Goal: Information Seeking & Learning: Learn about a topic

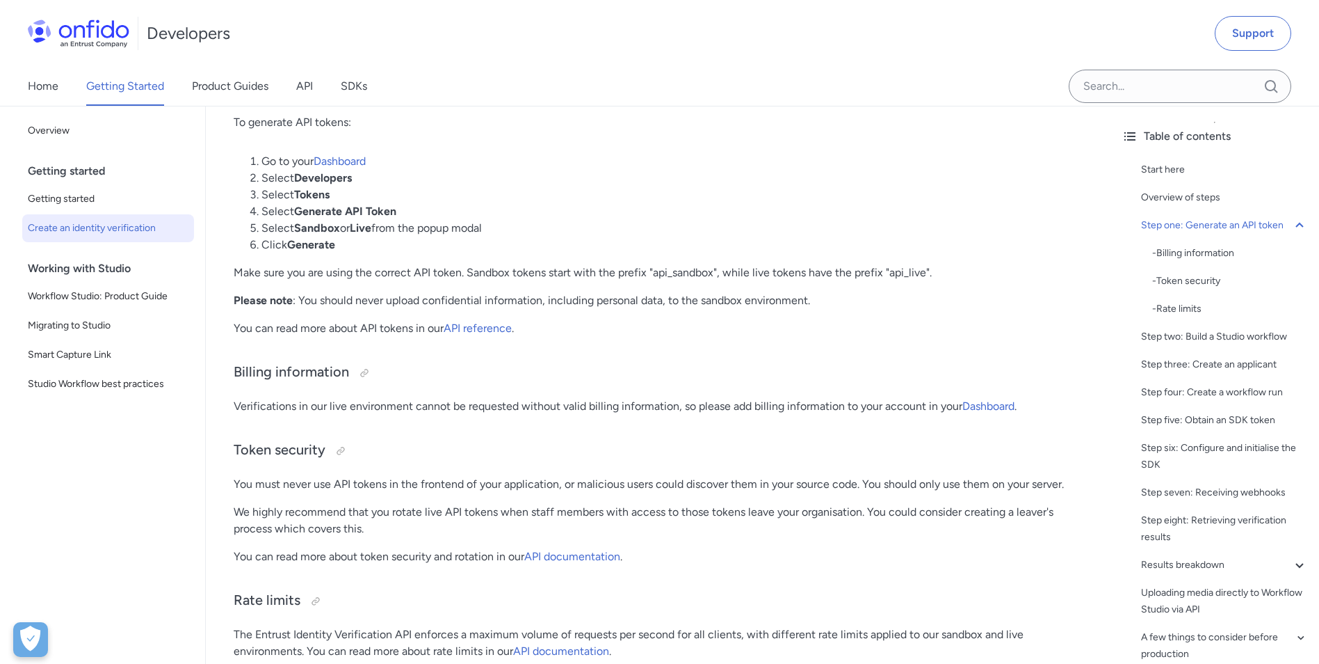
scroll to position [1043, 0]
click at [44, 82] on link "Home" at bounding box center [43, 86] width 31 height 39
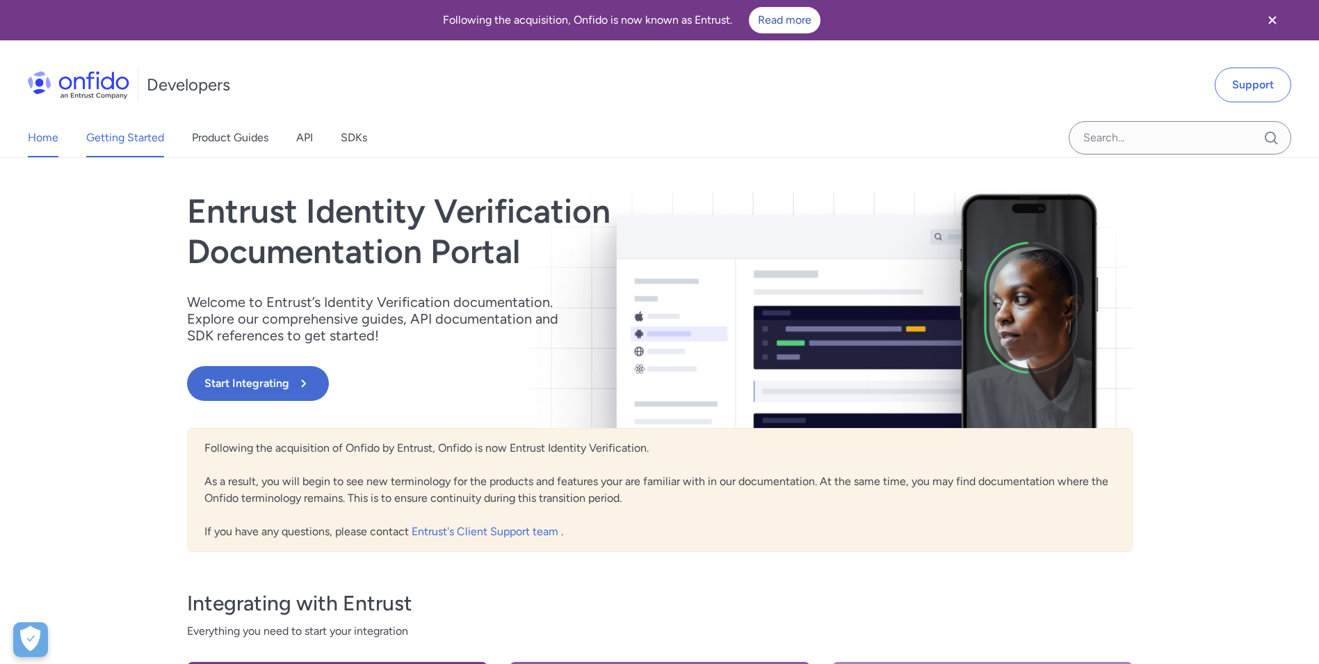
click at [137, 134] on link "Getting Started" at bounding box center [125, 137] width 78 height 39
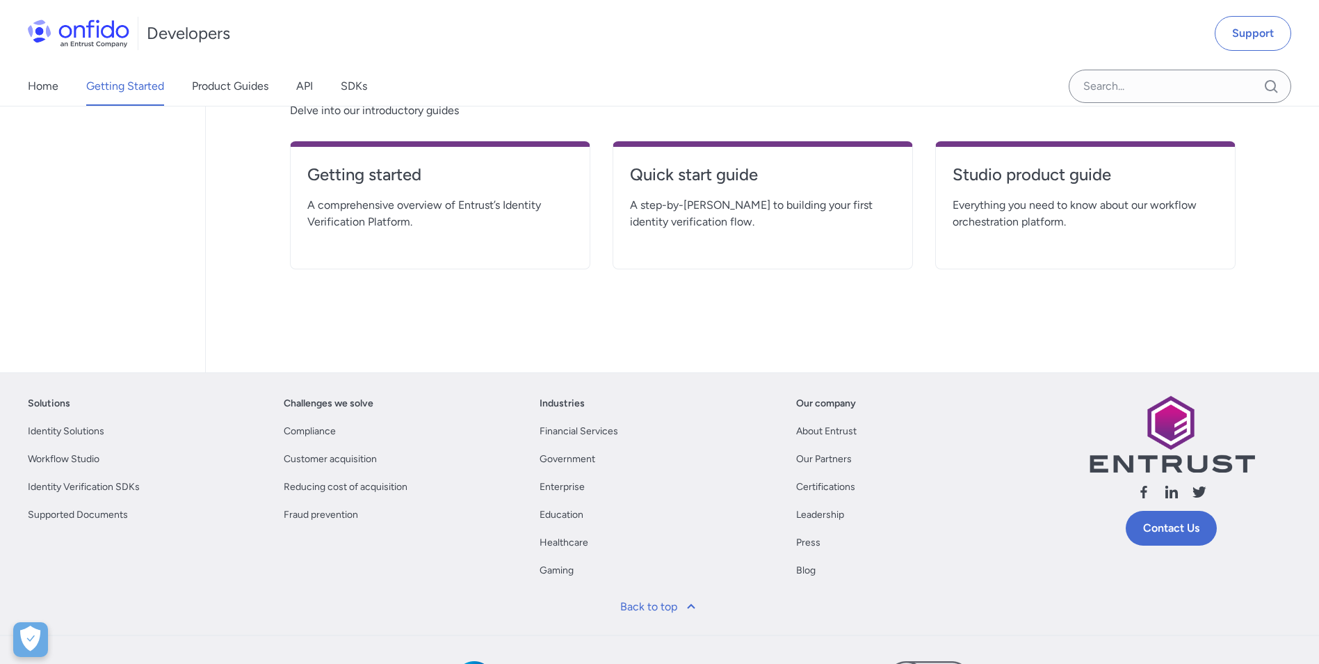
scroll to position [348, 0]
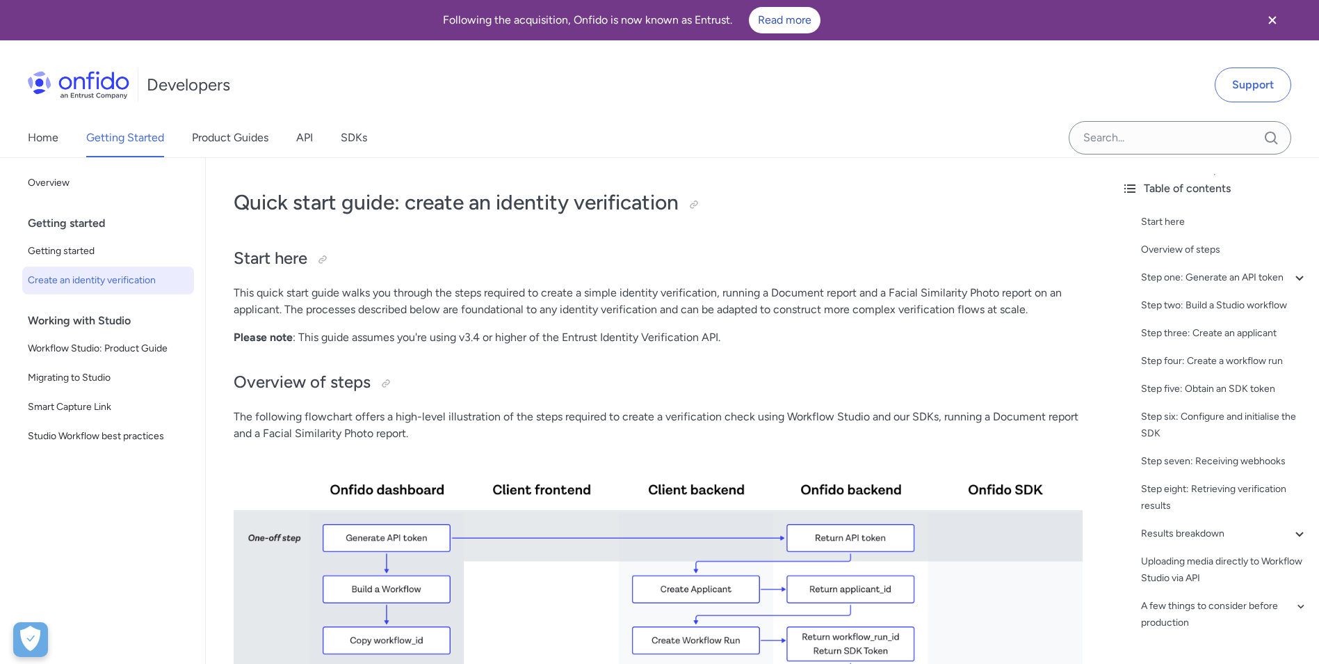
scroll to position [1568, 0]
click at [239, 138] on link "Product Guides" at bounding box center [230, 137] width 77 height 39
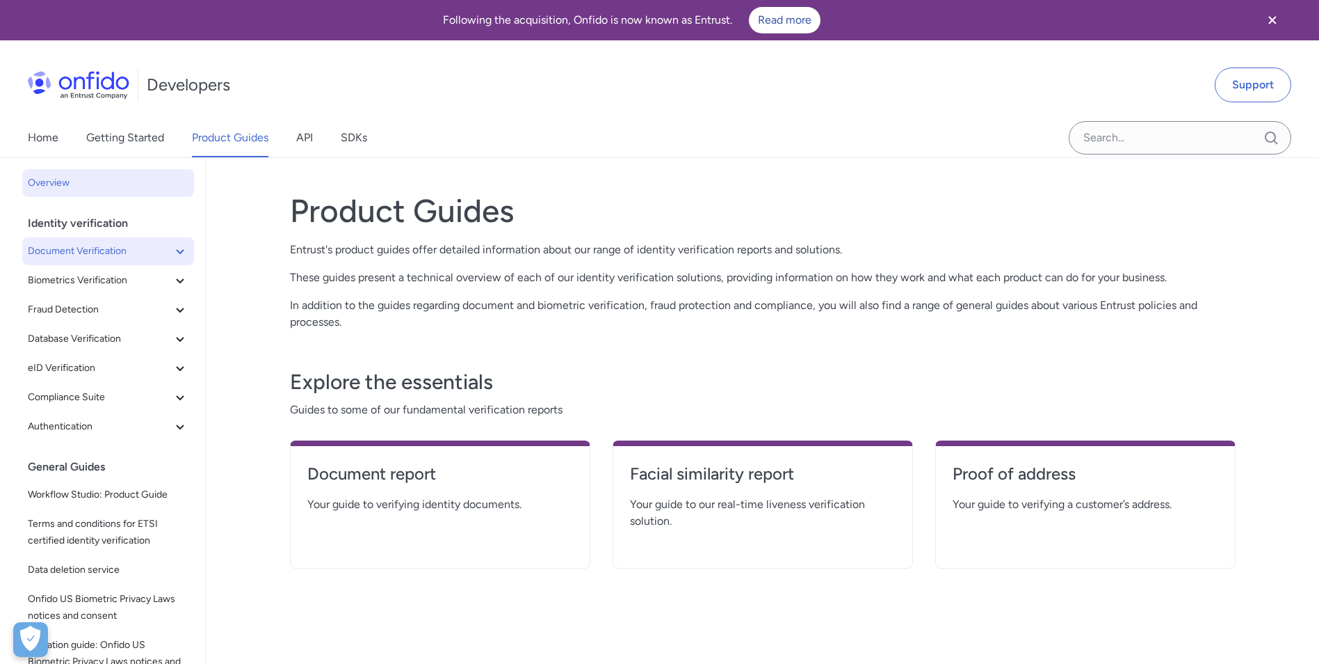
click at [172, 249] on icon at bounding box center [180, 251] width 17 height 17
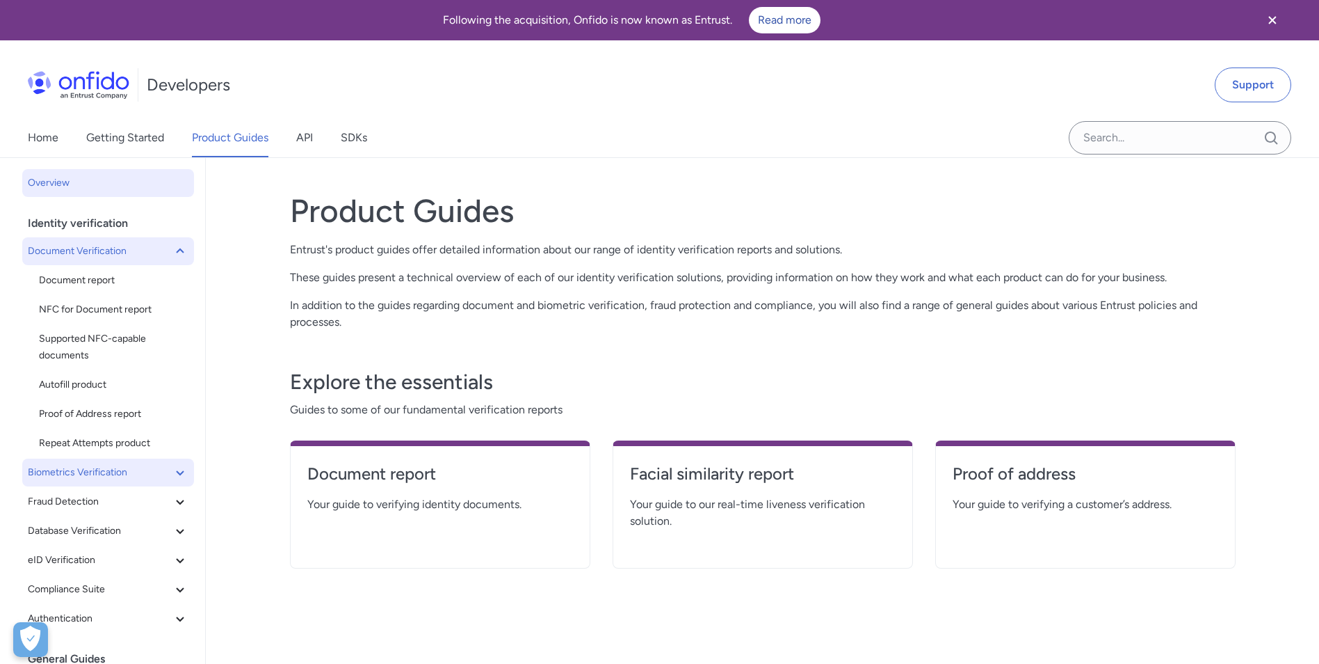
click at [172, 473] on icon at bounding box center [180, 472] width 17 height 17
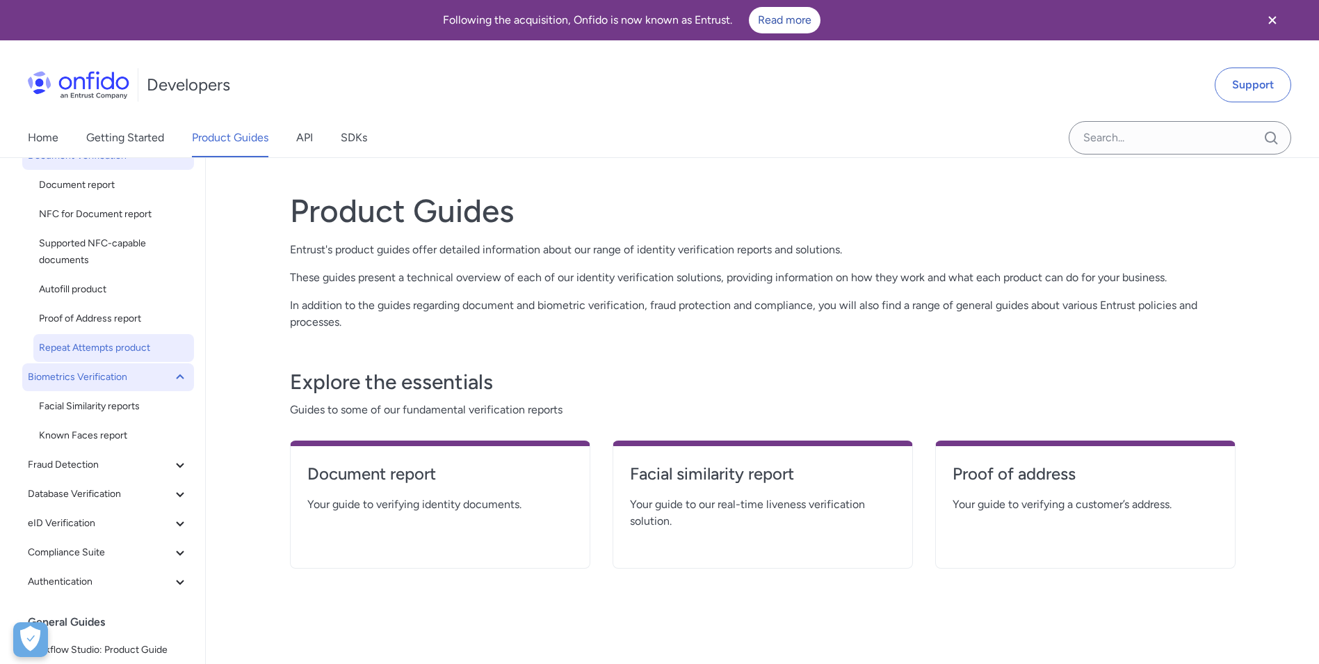
scroll to position [139, 0]
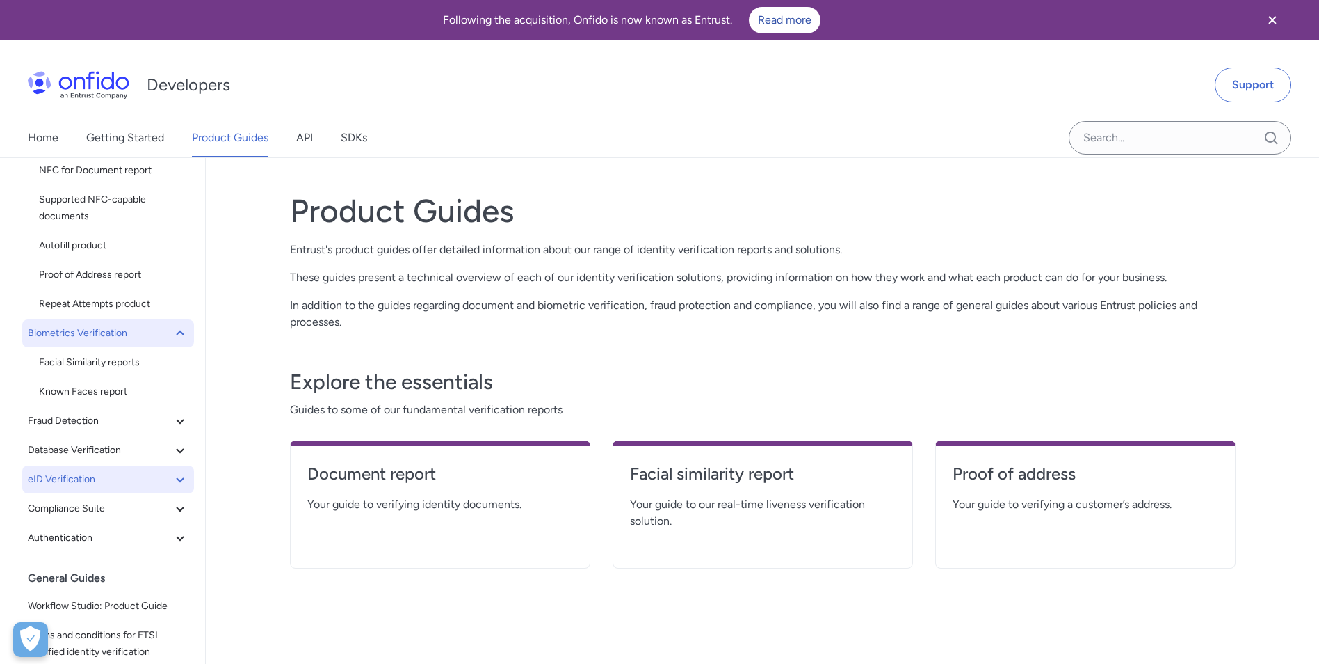
click at [172, 478] on icon at bounding box center [180, 479] width 17 height 17
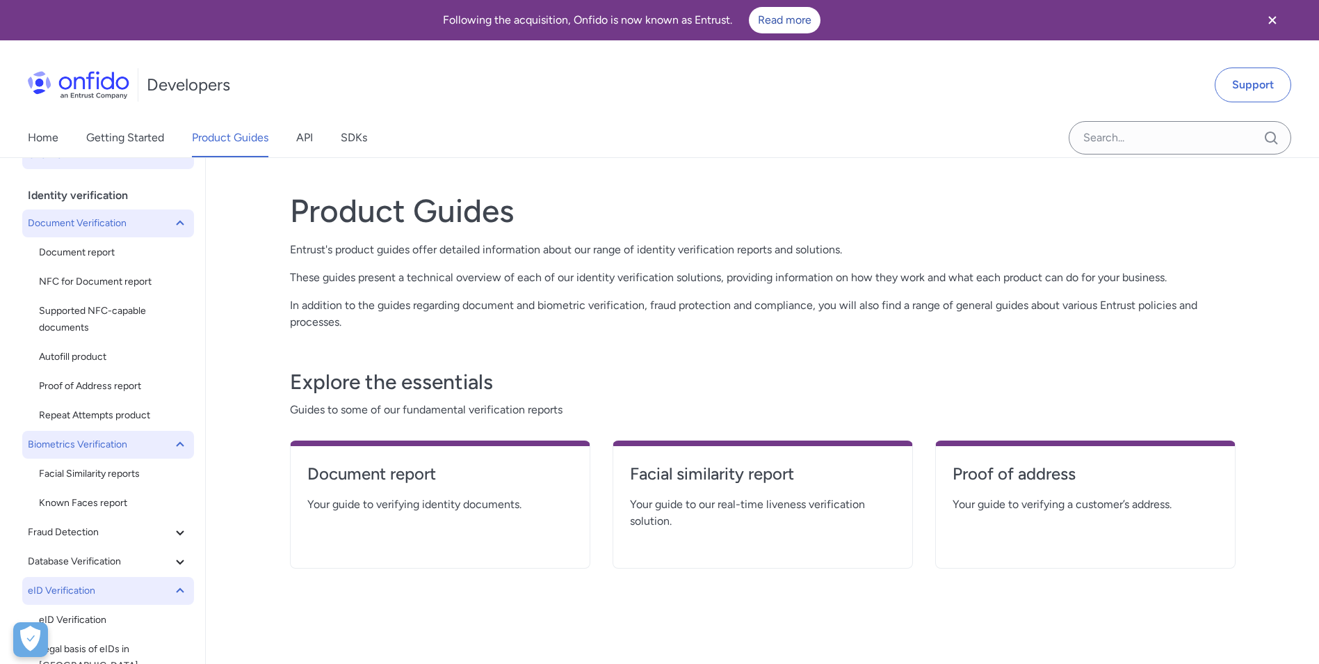
scroll to position [0, 0]
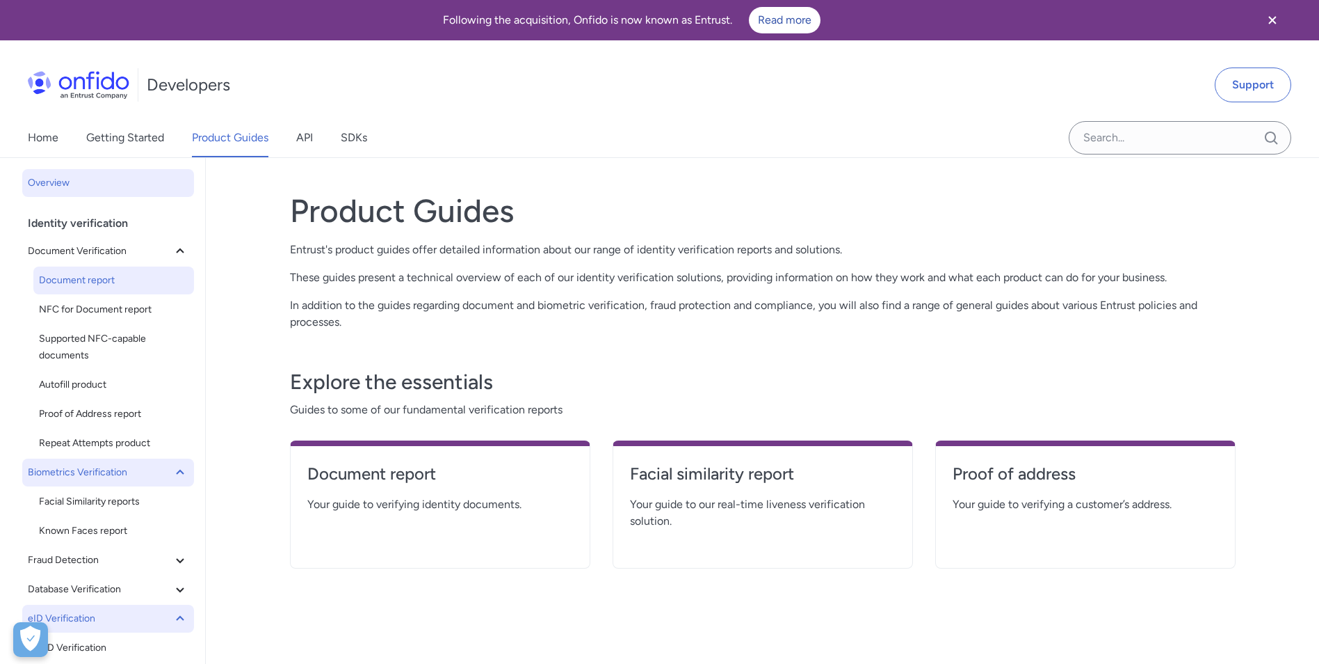
click at [152, 284] on span "Document report" at bounding box center [114, 280] width 150 height 17
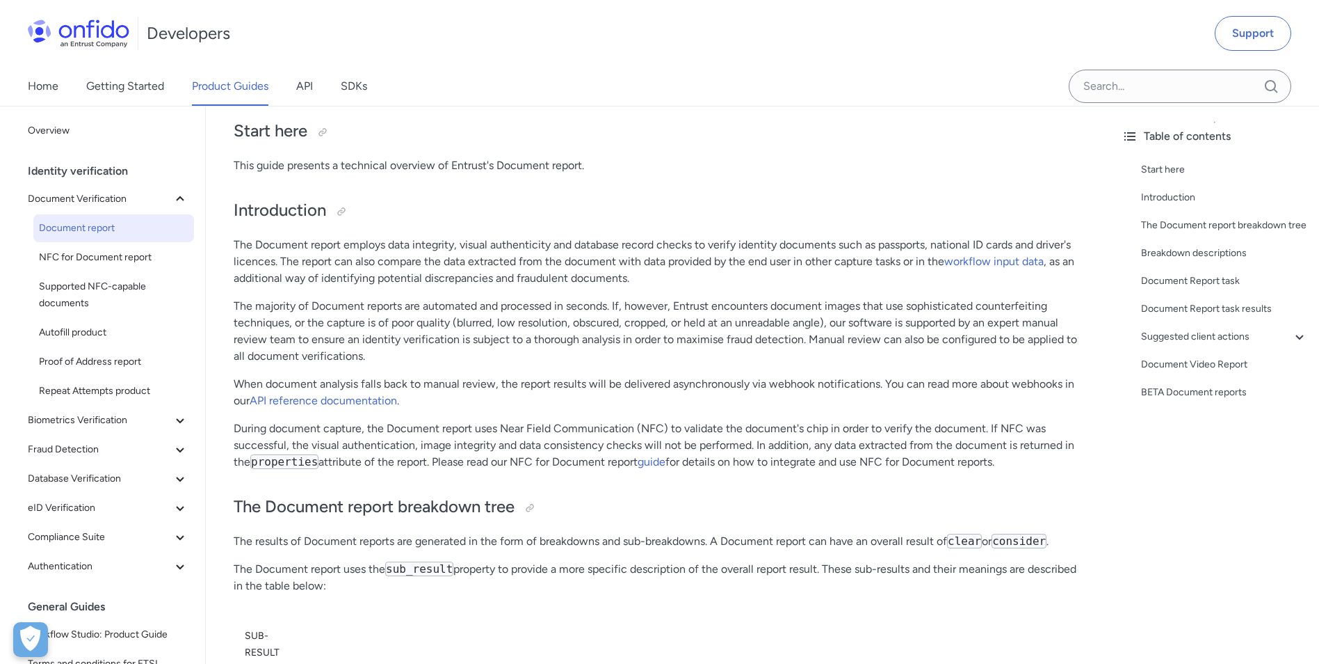
scroll to position [139, 0]
